Goal: Task Accomplishment & Management: Use online tool/utility

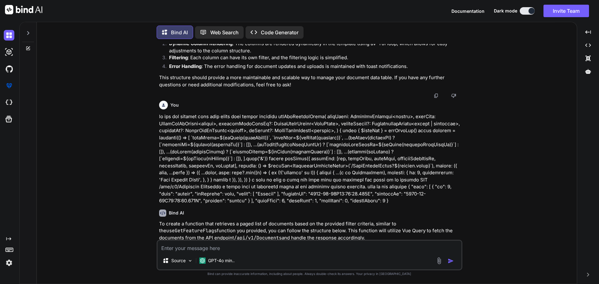
scroll to position [11594, 0]
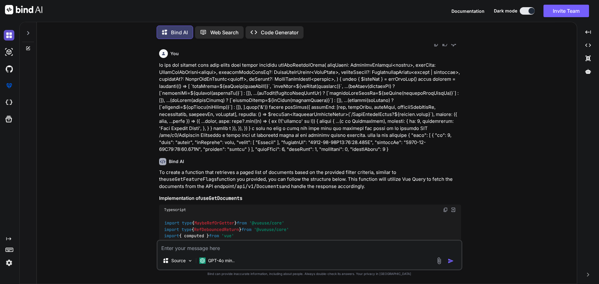
click at [9, 32] on img at bounding box center [9, 35] width 11 height 11
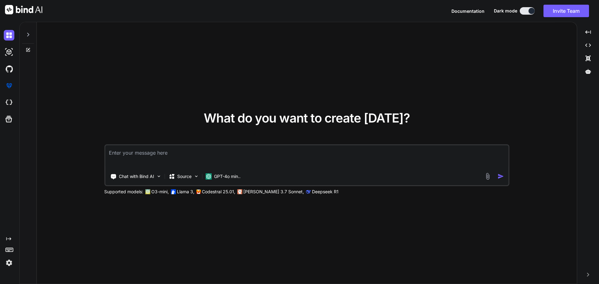
type textarea "x"
click at [132, 156] on textarea at bounding box center [307, 156] width 404 height 23
paste textarea "given C:\nova\Osiris.Nova.Internal.UI\composables\queries\nova-partners.ts impo…"
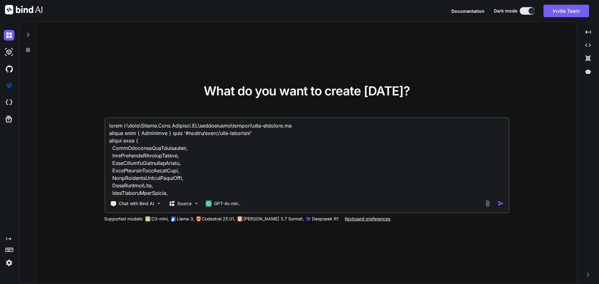
scroll to position [9515, 0]
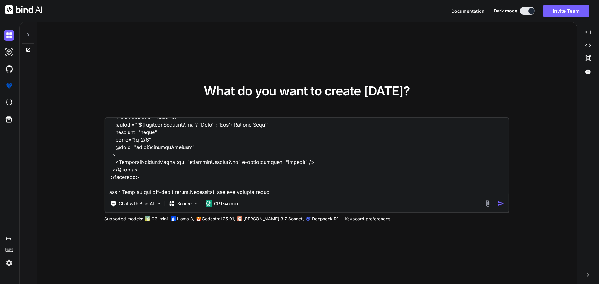
type textarea "given C:\nova\Osiris.Nova.Internal.UI\composables\queries\nova-partners.ts impo…"
click at [499, 203] on img "button" at bounding box center [501, 203] width 7 height 7
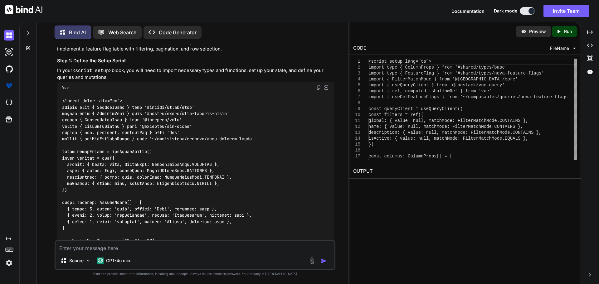
scroll to position [2216, 0]
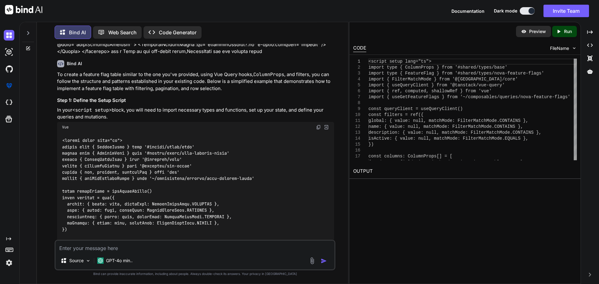
click at [107, 248] on textarea at bounding box center [195, 246] width 279 height 11
click at [140, 247] on textarea "no i want to create the document" at bounding box center [195, 246] width 279 height 11
click at [136, 248] on textarea "no i want to create the document" at bounding box center [195, 246] width 279 height 11
paste textarea "<script setup lang="ts"> import type { ColumnProps } from '#shared/types/base' …"
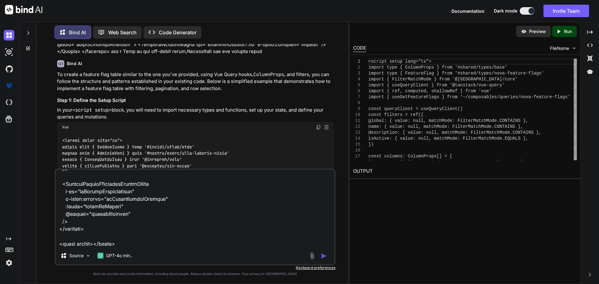
click at [152, 245] on textarea at bounding box center [195, 208] width 279 height 77
paste textarea "<script setup lang="ts"> import type { ColumnProps } from '#shared/types/base' …"
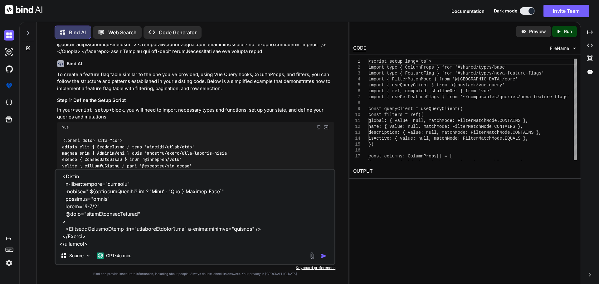
click at [150, 244] on textarea at bounding box center [195, 208] width 279 height 77
type textarea "no i want to create the documents index.vue <script setup lang="ts"> import typ…"
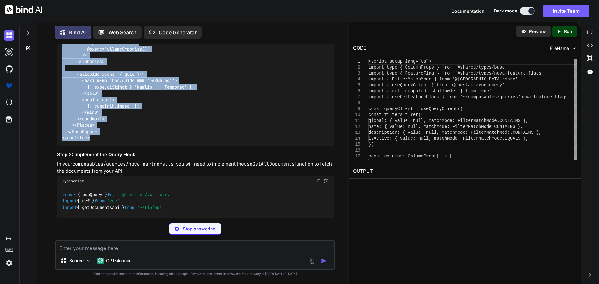
scroll to position [4908, 0]
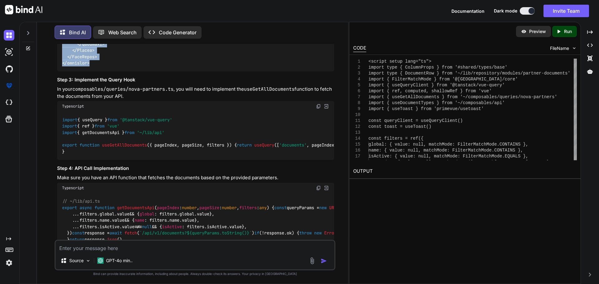
drag, startPoint x: 63, startPoint y: 150, endPoint x: 93, endPoint y: 150, distance: 30.3
copy div "<script setup lang="ts"> import type { ColumnProps } from '#shared/types/base' …"
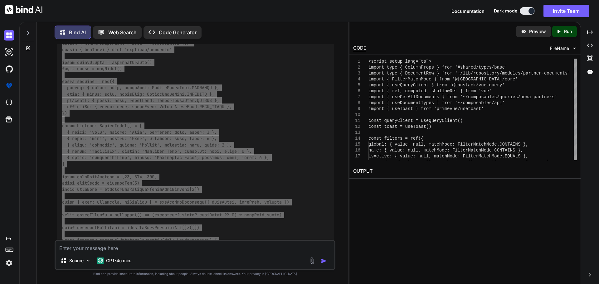
scroll to position [4315, 0]
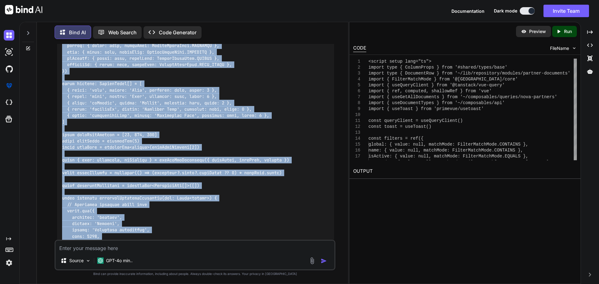
click at [172, 150] on div at bounding box center [195, 106] width 277 height 316
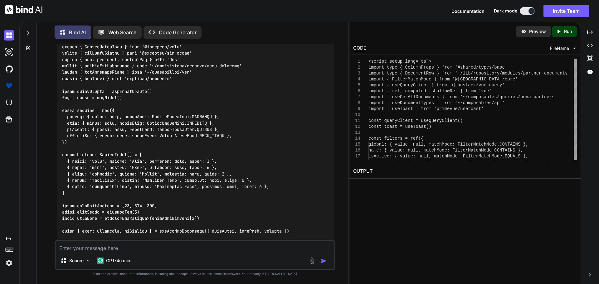
scroll to position [4190, 0]
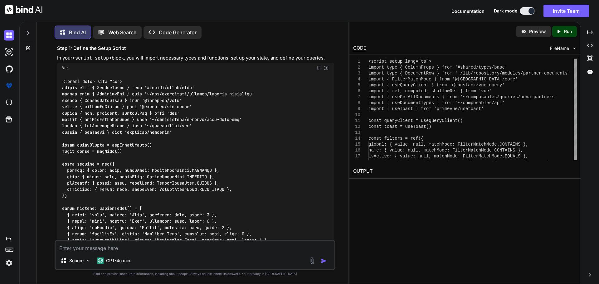
click at [319, 71] on img at bounding box center [318, 68] width 5 height 5
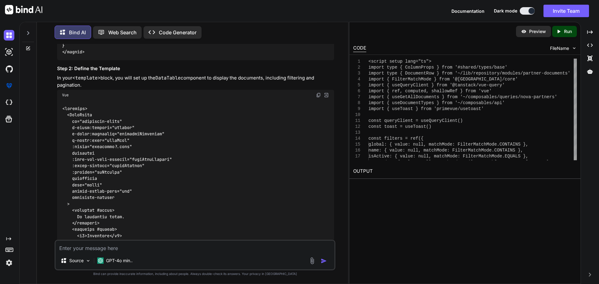
scroll to position [4595, 0]
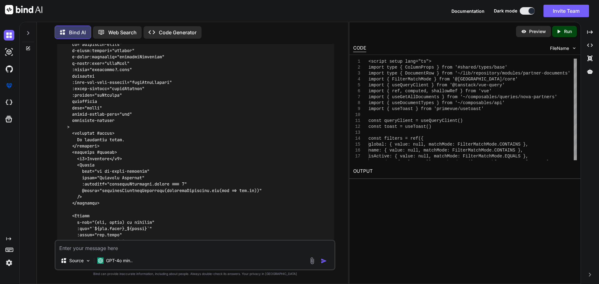
click at [318, 21] on img at bounding box center [318, 18] width 5 height 5
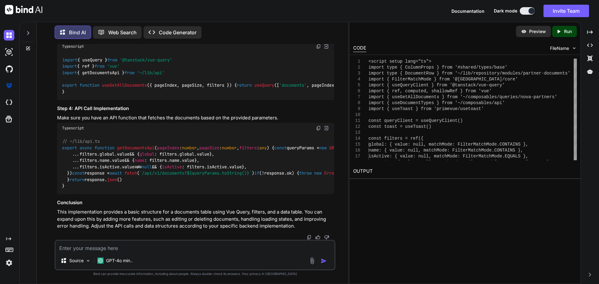
scroll to position [5032, 0]
